Goal: Complete application form

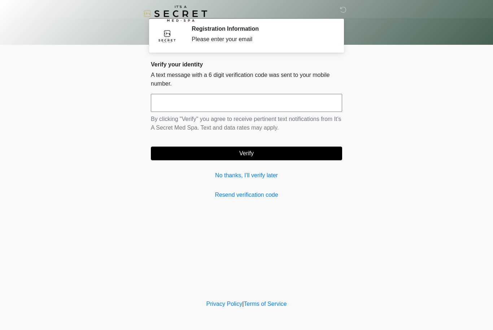
scroll to position [0, 0]
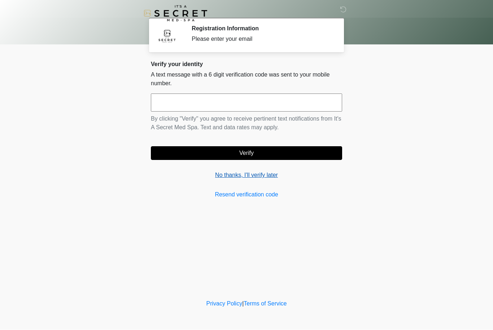
click at [270, 175] on link "No thanks, I'll verify later" at bounding box center [246, 175] width 191 height 9
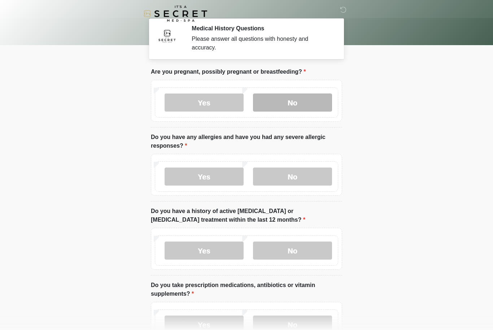
click at [314, 100] on label "No" at bounding box center [292, 102] width 79 height 18
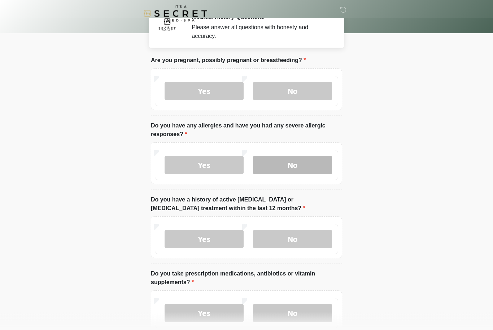
click at [292, 169] on label "No" at bounding box center [292, 165] width 79 height 18
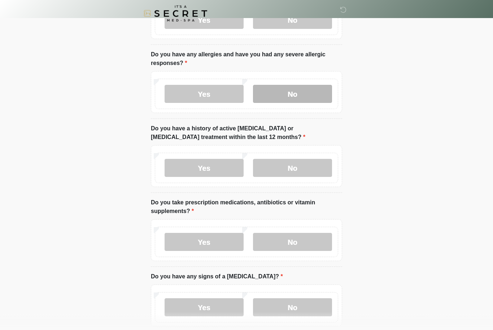
scroll to position [83, 0]
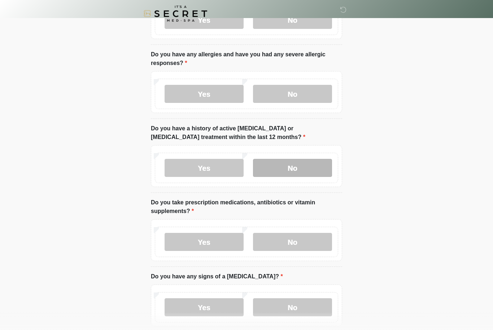
click at [310, 166] on label "No" at bounding box center [292, 168] width 79 height 18
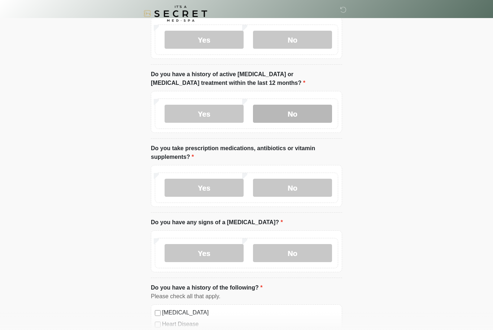
scroll to position [156, 0]
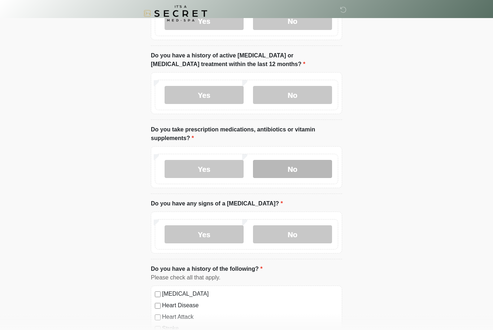
click at [293, 170] on label "No" at bounding box center [292, 169] width 79 height 18
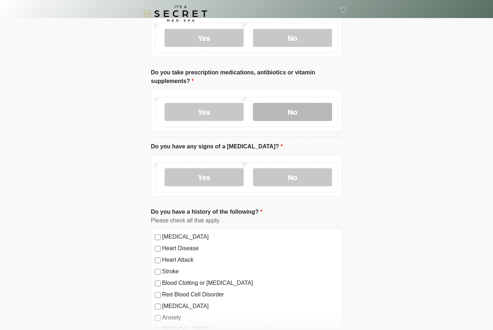
scroll to position [220, 0]
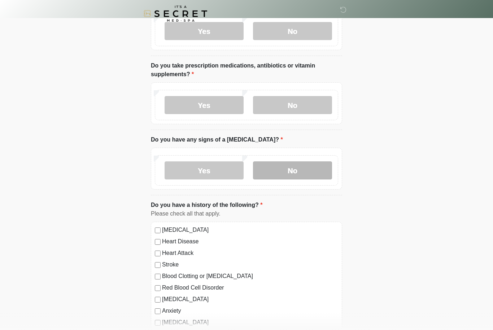
click at [305, 174] on label "No" at bounding box center [292, 170] width 79 height 18
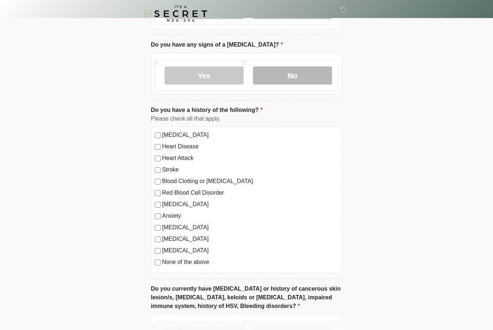
scroll to position [318, 0]
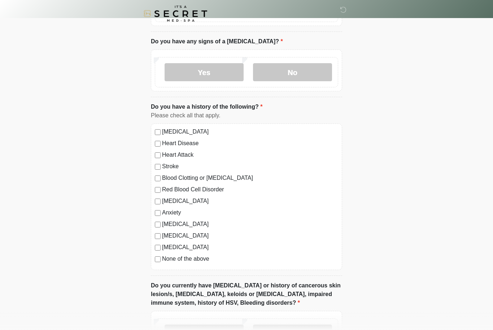
click at [193, 260] on label "None of the above" at bounding box center [250, 258] width 176 height 9
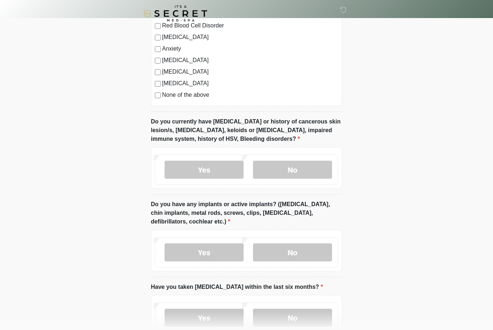
scroll to position [496, 0]
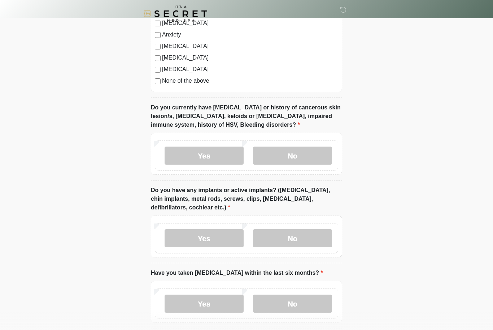
click at [309, 167] on div "Yes No" at bounding box center [246, 155] width 183 height 30
click at [306, 154] on label "No" at bounding box center [292, 156] width 79 height 18
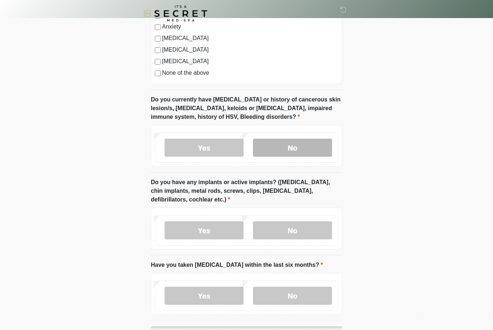
scroll to position [528, 0]
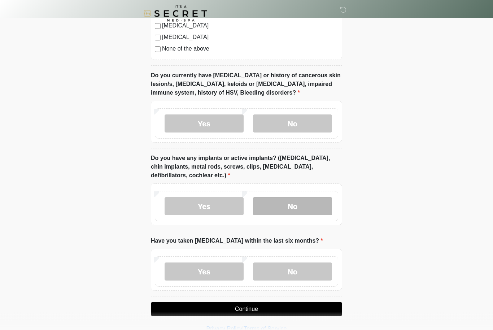
click at [314, 206] on label "No" at bounding box center [292, 206] width 79 height 18
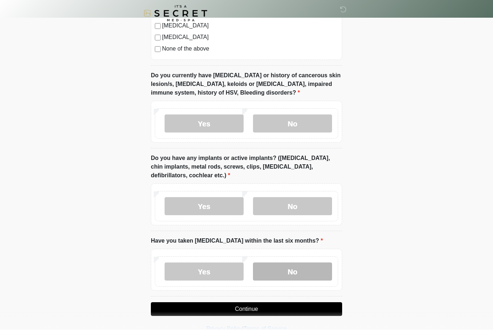
click at [271, 276] on label "No" at bounding box center [292, 272] width 79 height 18
click at [268, 311] on button "Continue" at bounding box center [246, 309] width 191 height 14
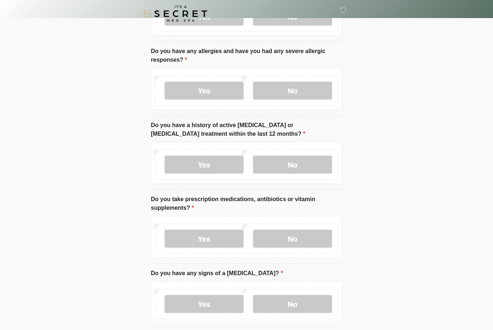
scroll to position [0, 0]
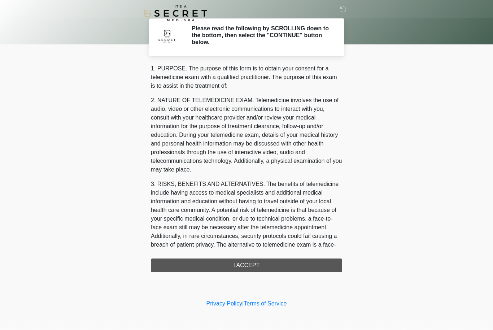
click at [258, 267] on div "1. PURPOSE. The purpose of this form is to obtain your consent for a telemedici…" at bounding box center [246, 169] width 191 height 208
click at [240, 274] on div "‎ ‎ Please read the following by SCROLLING down to the bottom, then select the …" at bounding box center [246, 149] width 217 height 284
click at [246, 267] on div "1. PURPOSE. The purpose of this form is to obtain your consent for a telemedici…" at bounding box center [246, 169] width 191 height 208
click at [258, 266] on div "1. PURPOSE. The purpose of this form is to obtain your consent for a telemedici…" at bounding box center [246, 169] width 191 height 208
click at [242, 266] on div "1. PURPOSE. The purpose of this form is to obtain your consent for a telemedici…" at bounding box center [246, 169] width 191 height 208
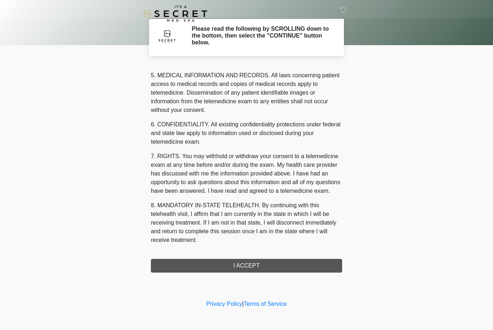
scroll to position [250, 0]
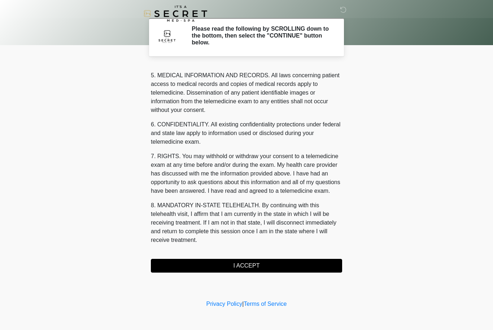
click at [283, 264] on button "I ACCEPT" at bounding box center [246, 266] width 191 height 14
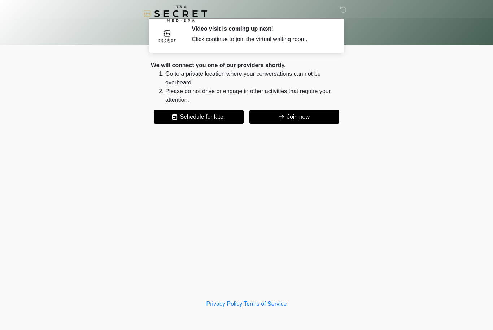
click at [323, 118] on button "Join now" at bounding box center [294, 117] width 90 height 14
